Goal: Complete application form

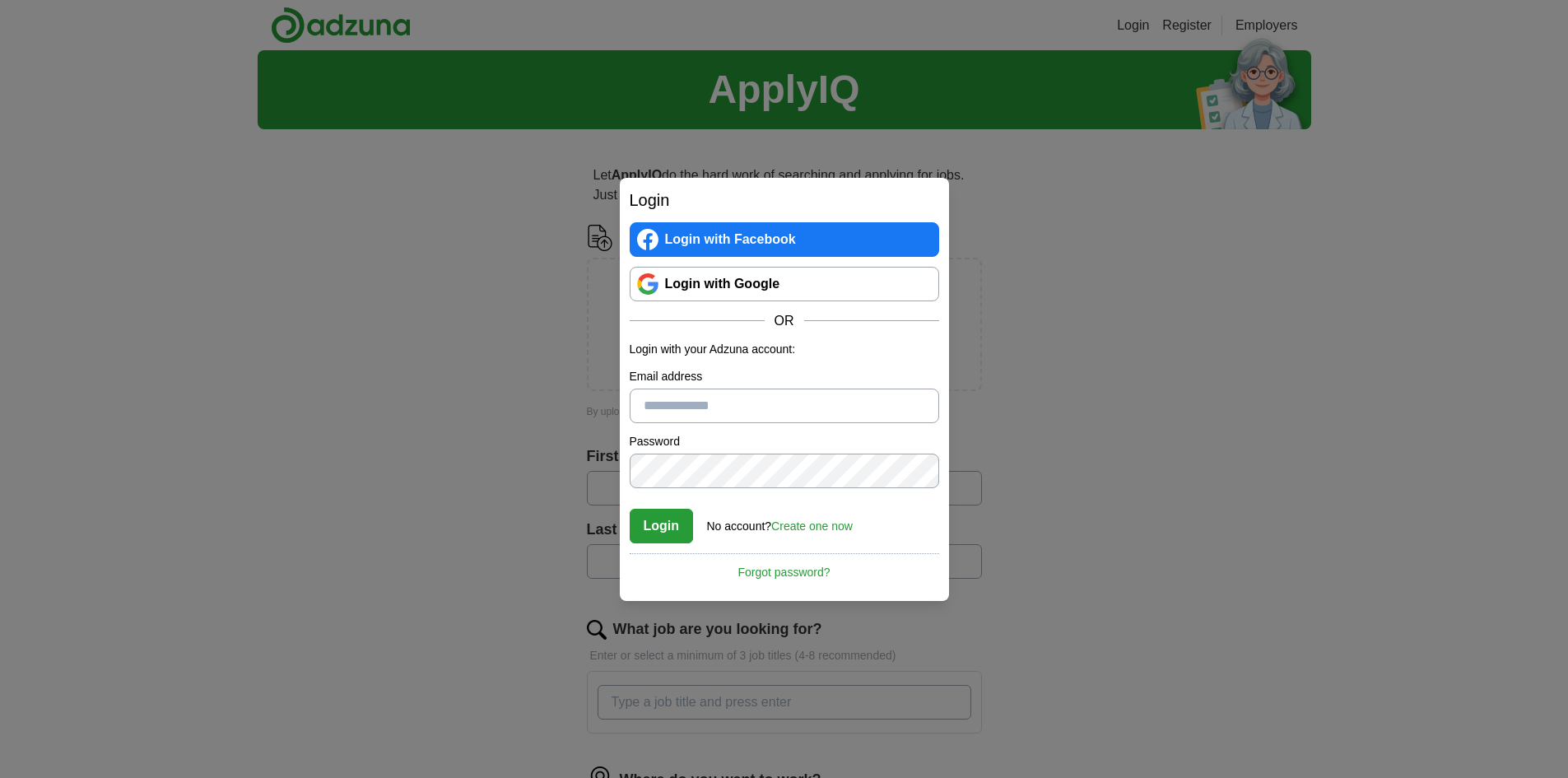
click at [215, 363] on div "Login Login with Facebook Login with Google OR Login with your Adzuna account: …" at bounding box center [784, 389] width 1568 height 778
click at [805, 516] on div "No account? Create one now" at bounding box center [780, 522] width 145 height 27
click at [764, 279] on link "Login with Google" at bounding box center [784, 284] width 310 height 34
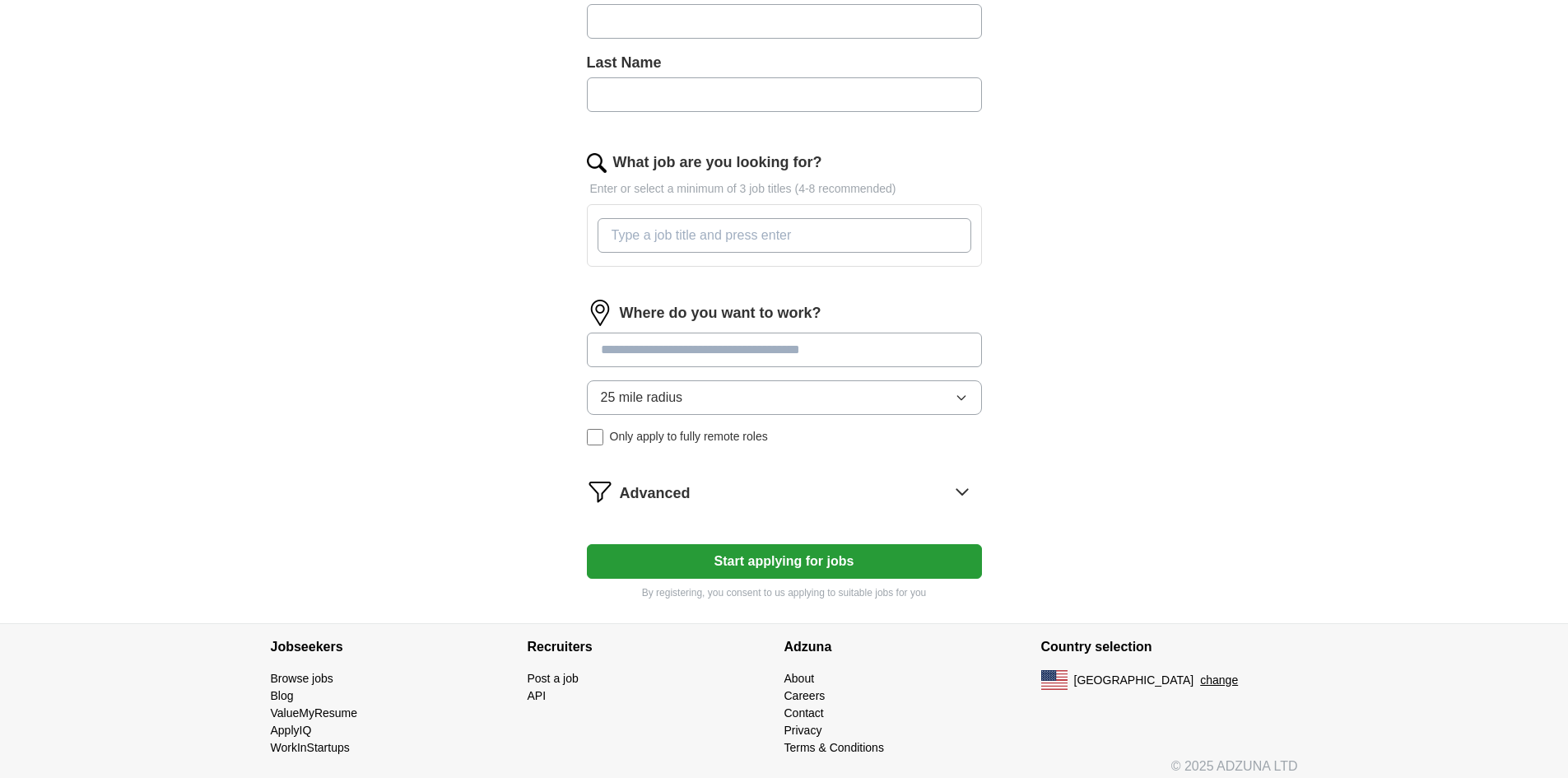
scroll to position [479, 0]
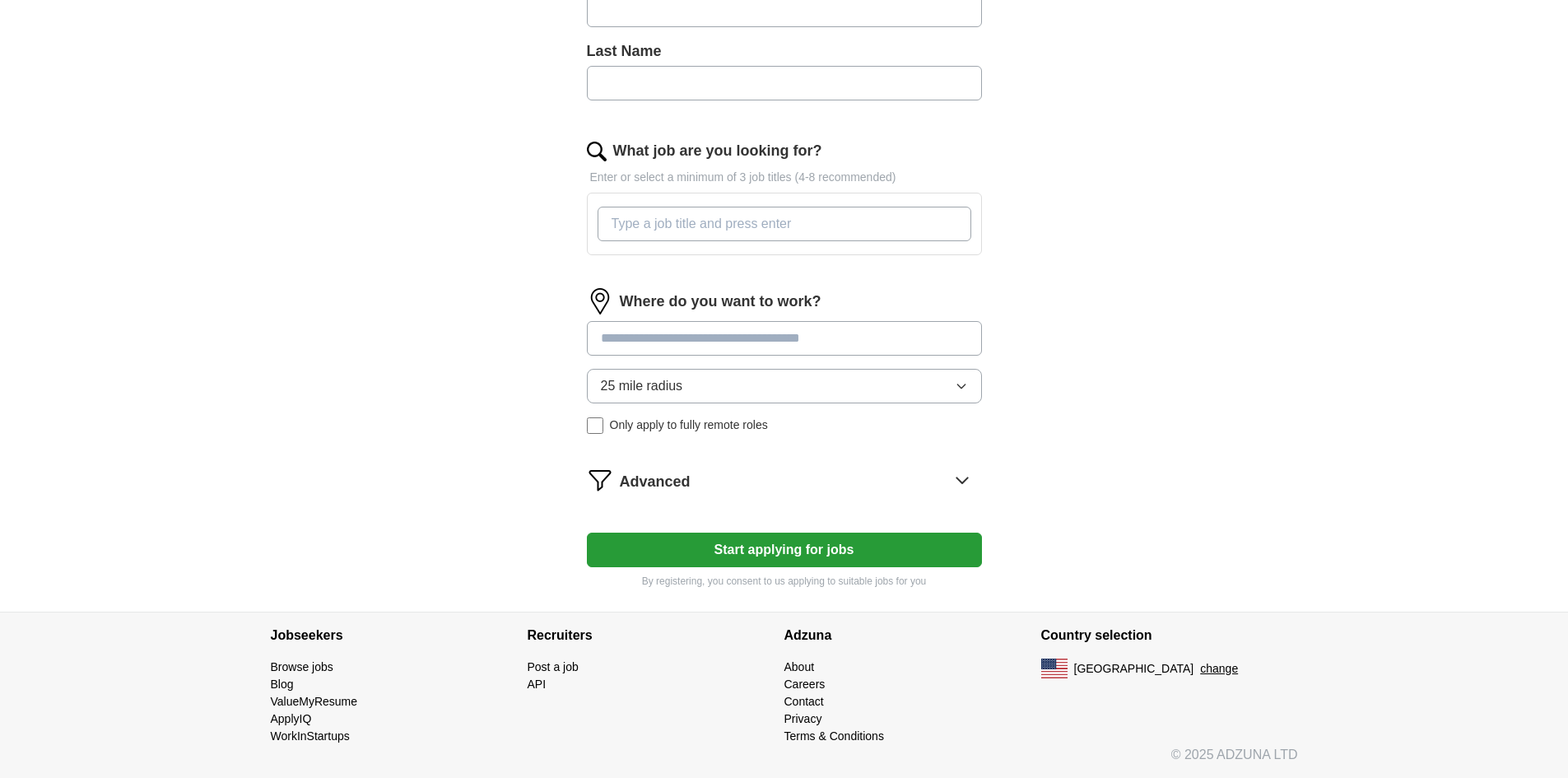
click at [723, 396] on button "25 mile radius" at bounding box center [784, 386] width 396 height 34
click at [736, 354] on input at bounding box center [784, 338] width 396 height 34
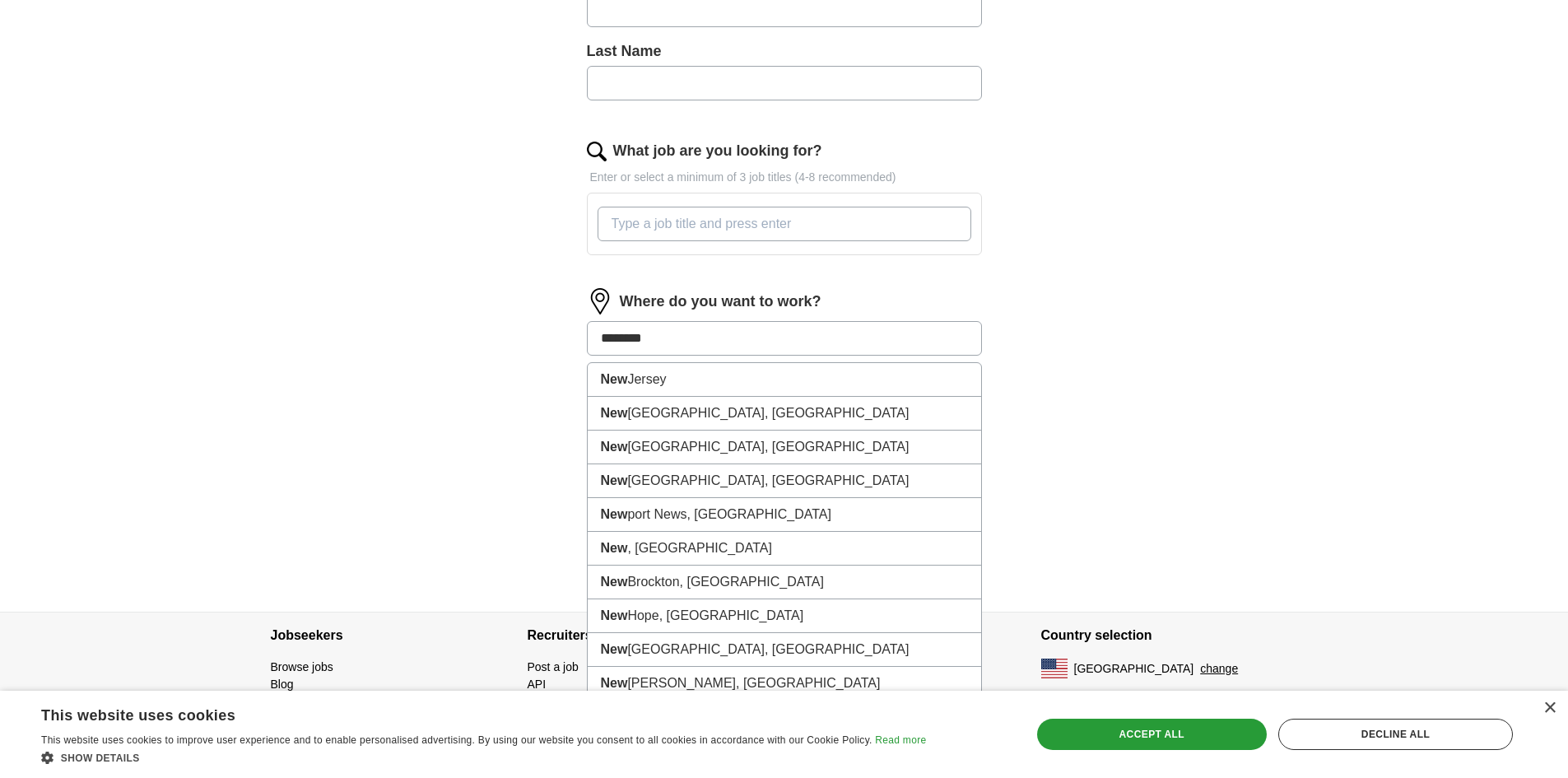
type input "********"
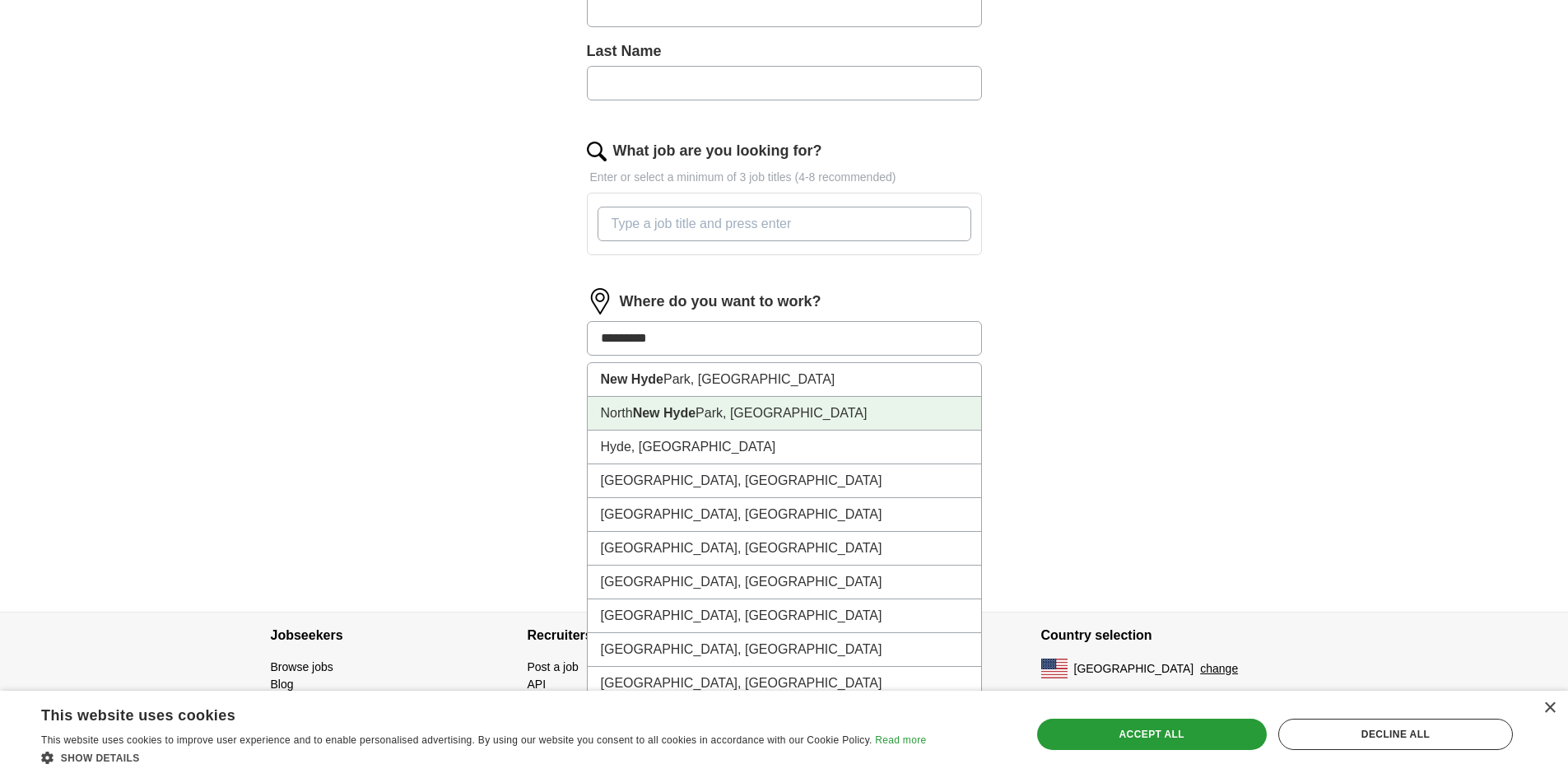
click at [726, 407] on li "[GEOGRAPHIC_DATA], [GEOGRAPHIC_DATA]" at bounding box center [784, 413] width 394 height 33
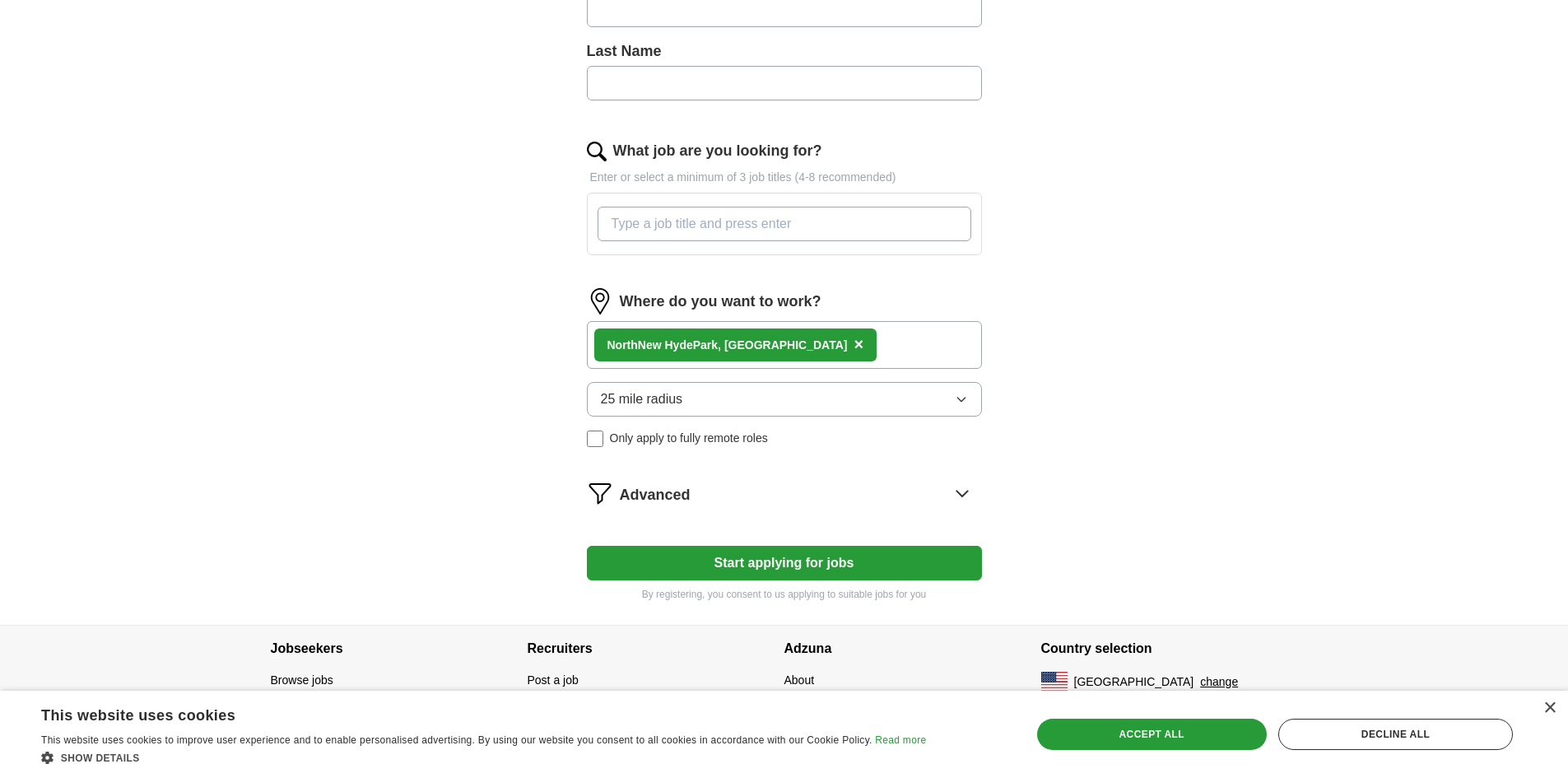
click at [726, 407] on button "25 mile radius" at bounding box center [784, 400] width 396 height 34
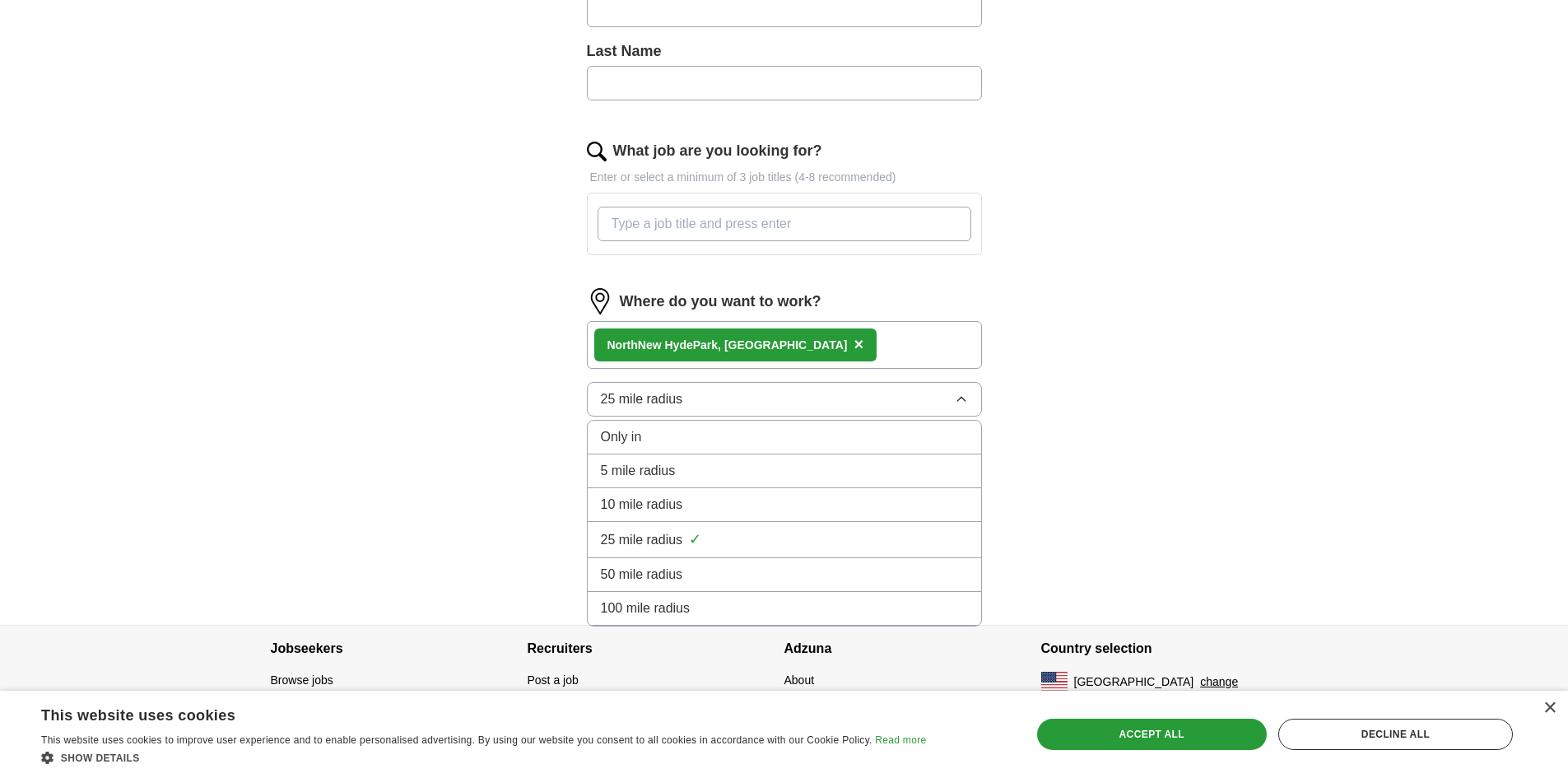
click at [710, 468] on div "5 mile radius" at bounding box center [784, 470] width 367 height 20
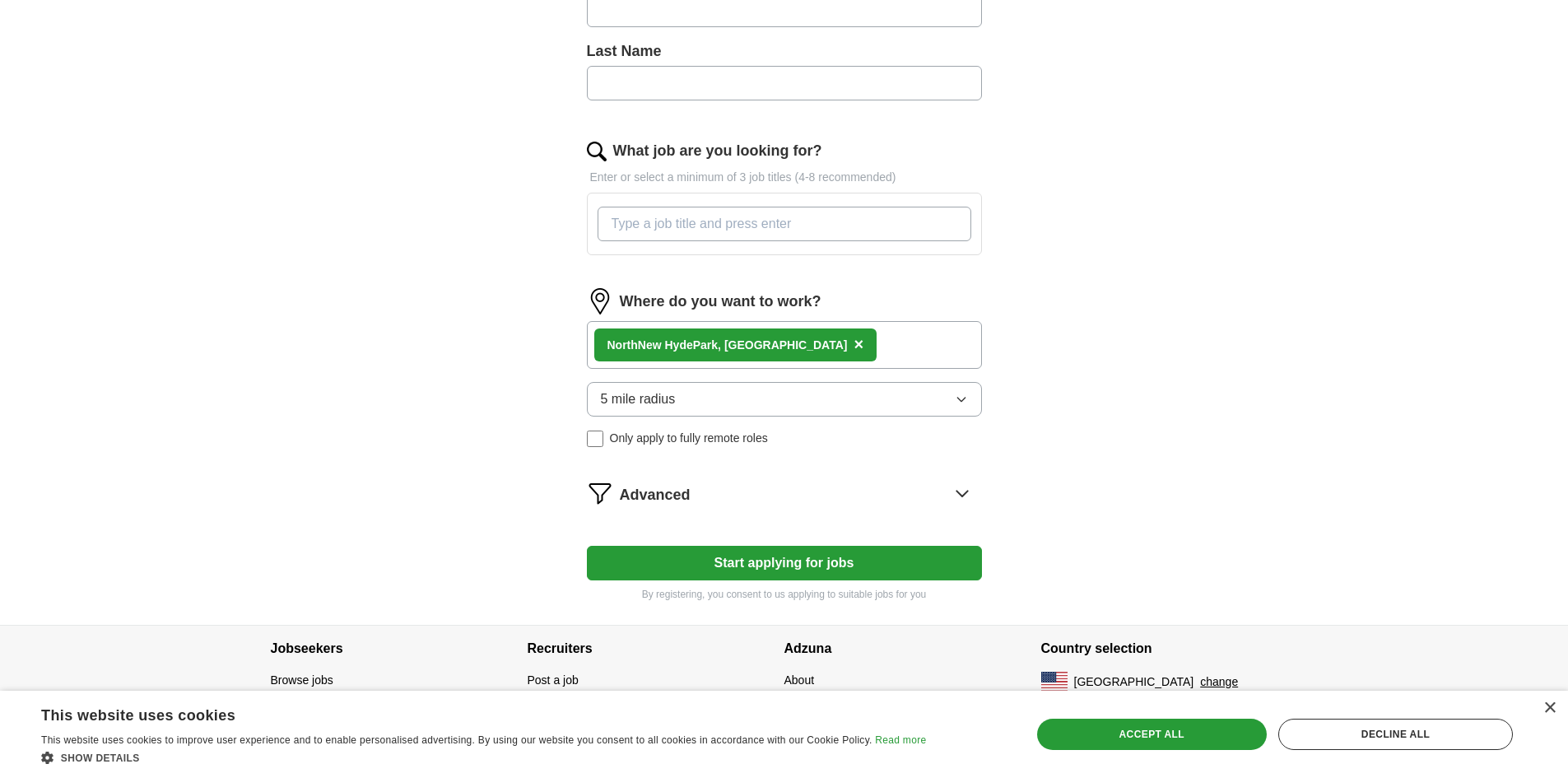
click at [1184, 319] on div "ApplyIQ Let ApplyIQ do the hard work of searching and applying for jobs. Just t…" at bounding box center [784, 98] width 1054 height 1053
click at [776, 223] on input "What job are you looking for?" at bounding box center [784, 224] width 374 height 34
type input "cashier"
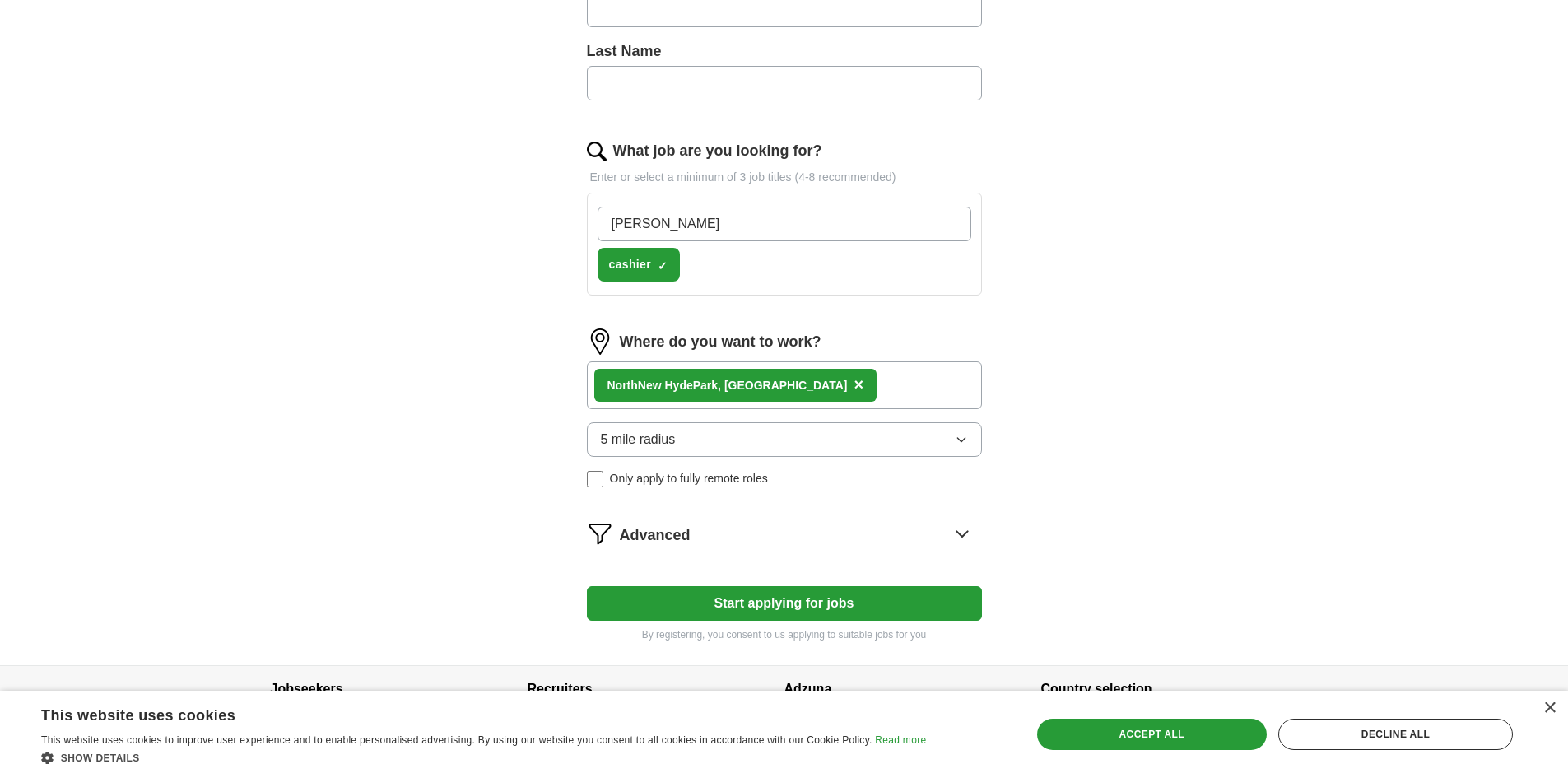
type input "waiter"
type input "clerk"
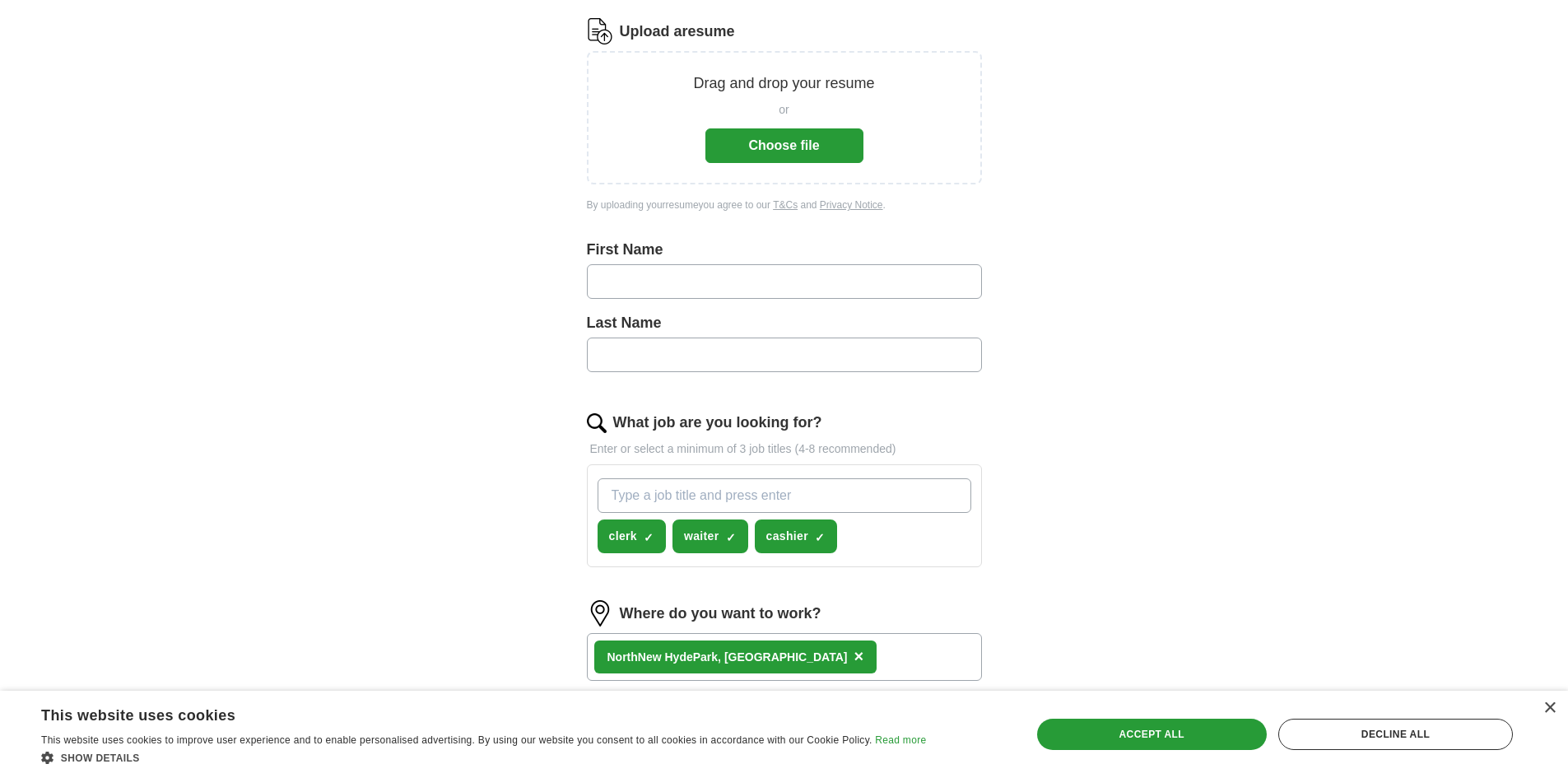
scroll to position [149, 0]
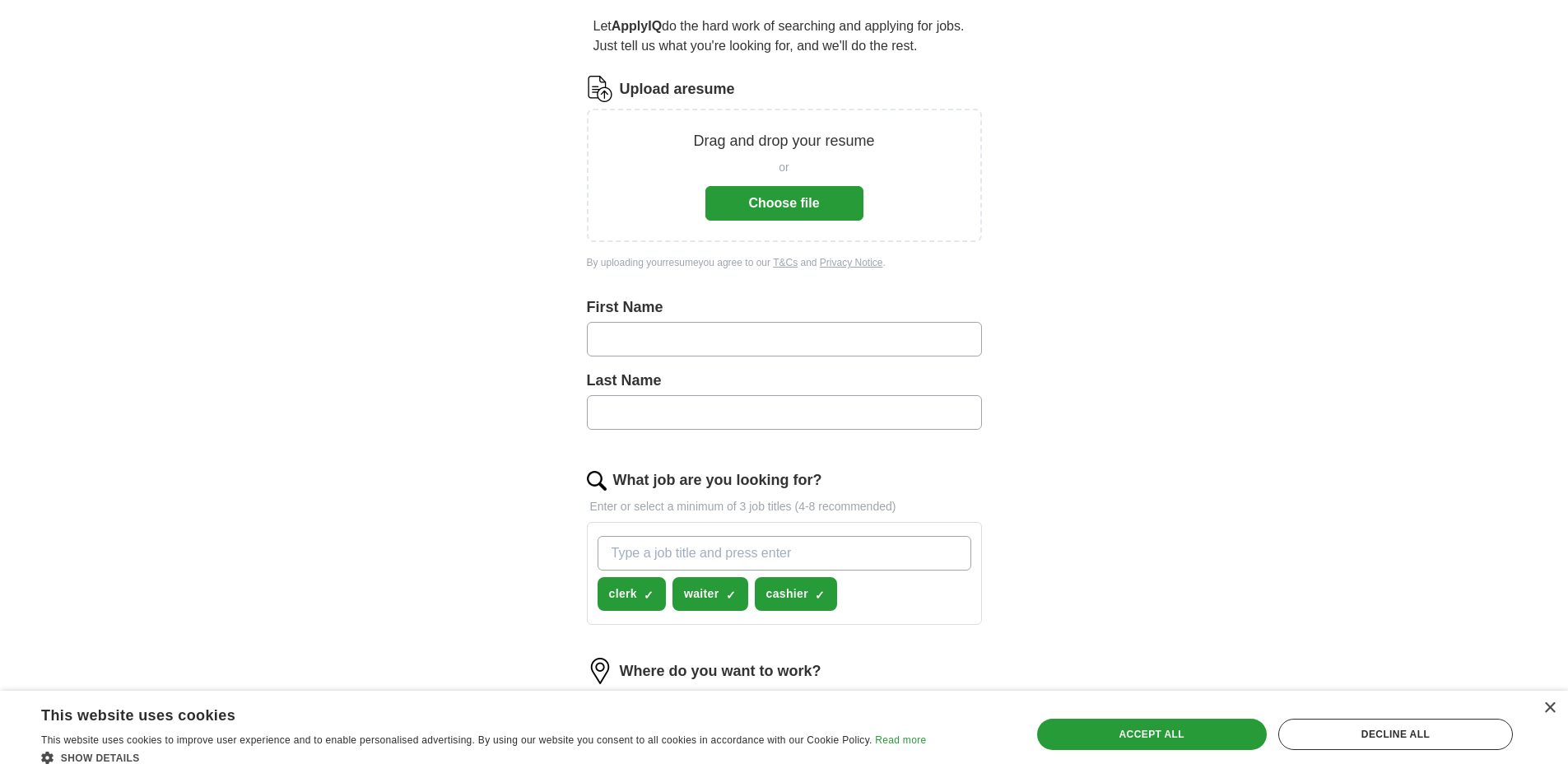
click at [732, 366] on div "First Name" at bounding box center [784, 333] width 396 height 74
click at [734, 348] on input "text" at bounding box center [784, 339] width 396 height 34
type input "******"
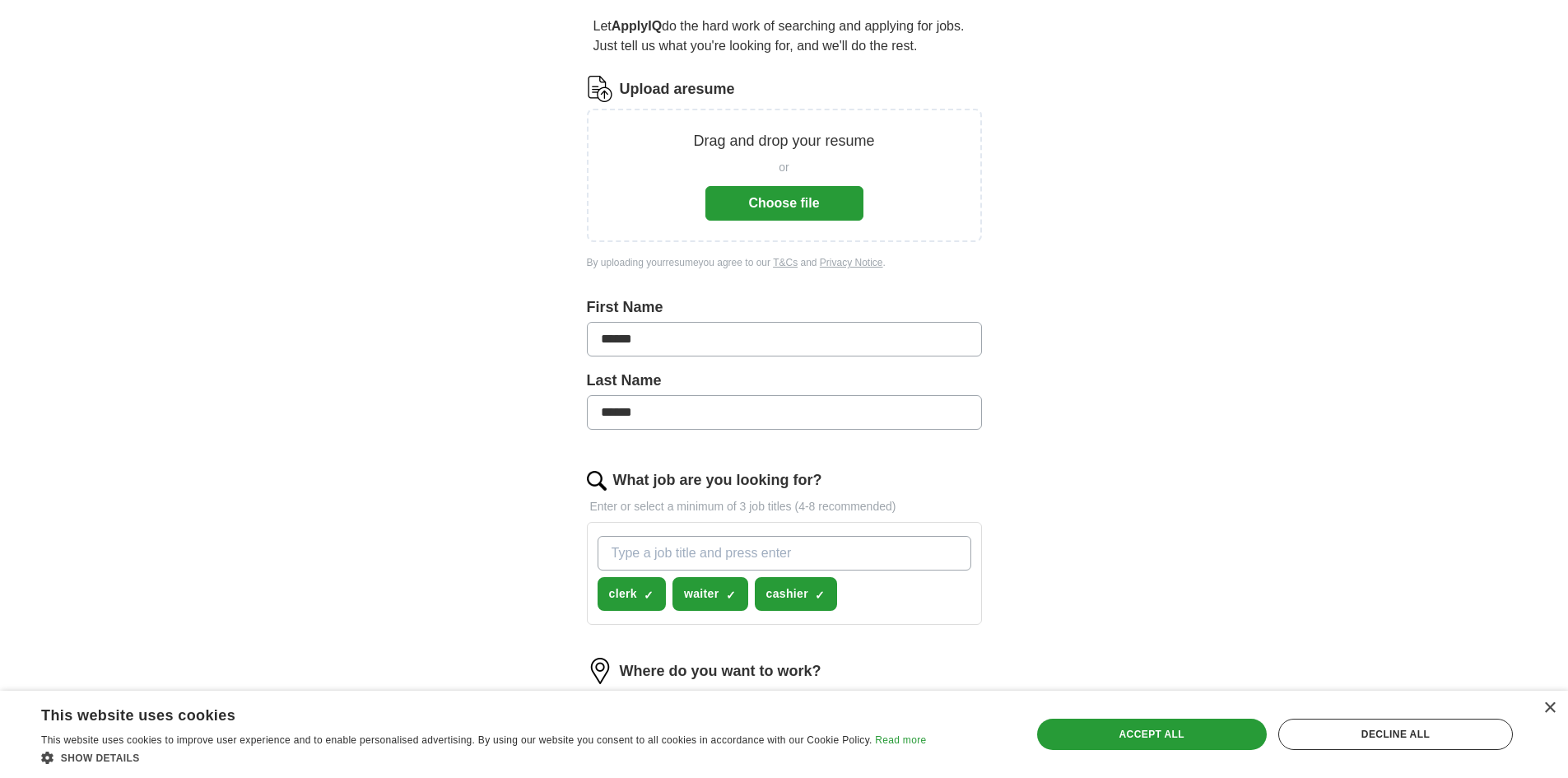
click at [1160, 417] on div "ApplyIQ Let ApplyIQ do the hard work of searching and applying for jobs. Just t…" at bounding box center [784, 448] width 1054 height 1093
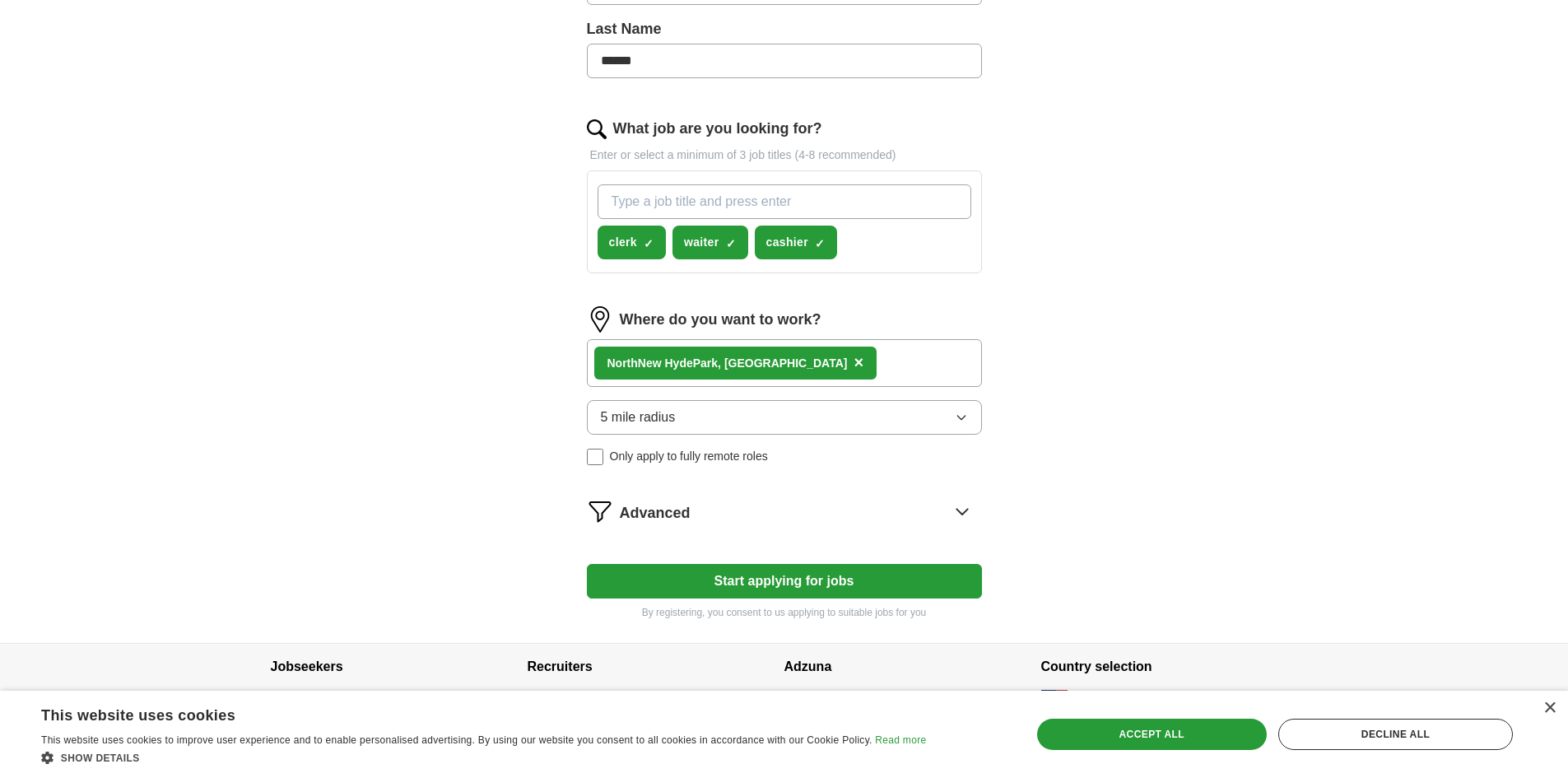
scroll to position [532, 0]
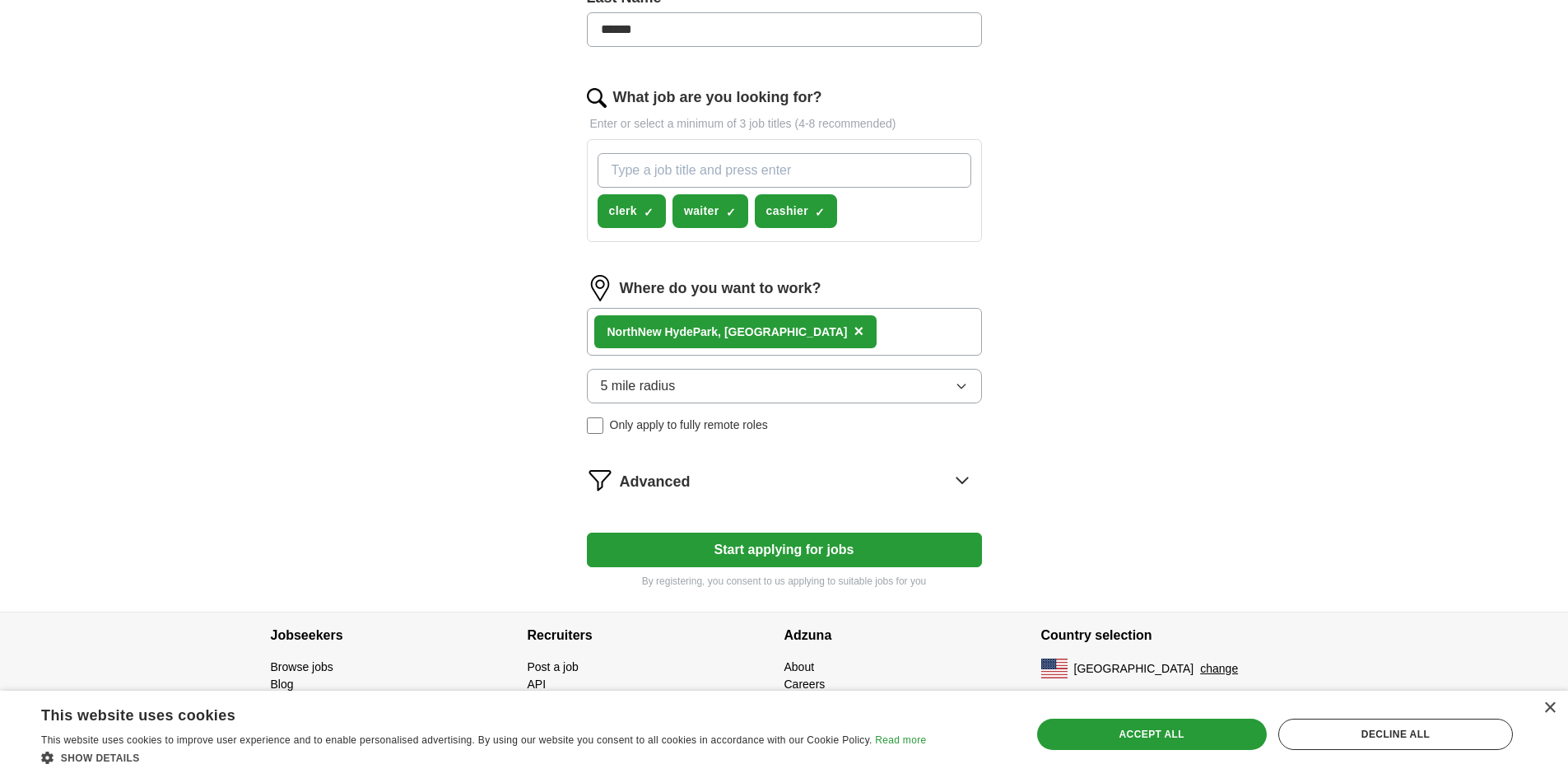
click at [817, 539] on button "Start applying for jobs" at bounding box center [784, 550] width 396 height 34
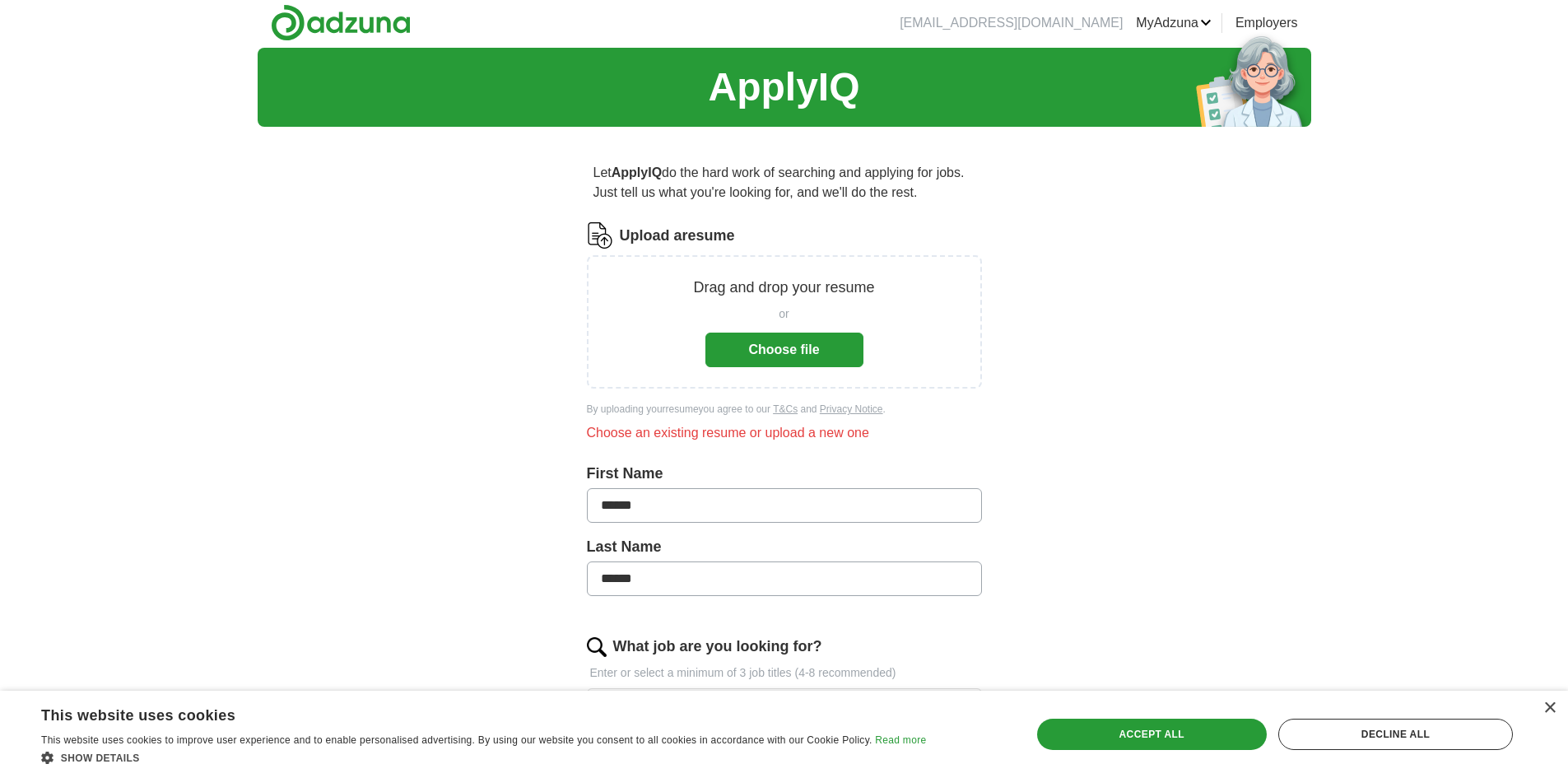
scroll to position [0, 0]
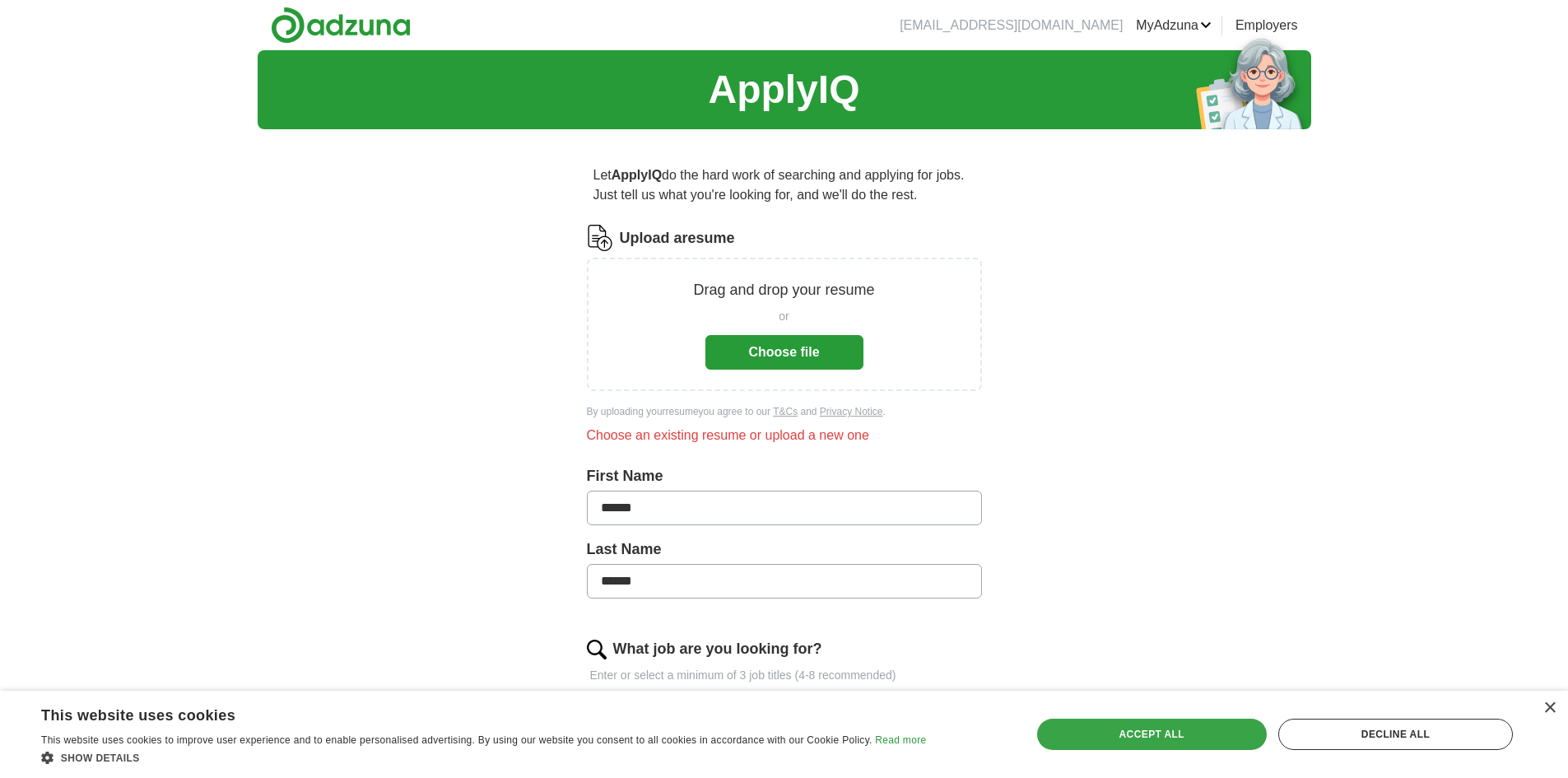
click at [1108, 723] on div "Accept all" at bounding box center [1152, 734] width 229 height 32
